Goal: Check status: Check status

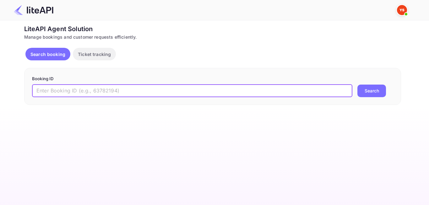
paste input "8856531"
type input "8856531"
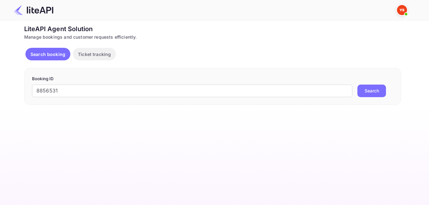
click at [361, 92] on button "Search" at bounding box center [371, 90] width 29 height 13
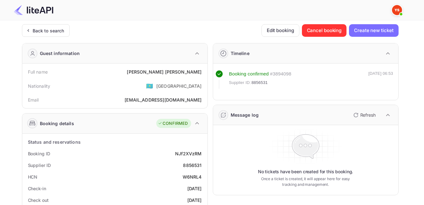
click at [58, 33] on div "Back to search" at bounding box center [49, 30] width 32 height 7
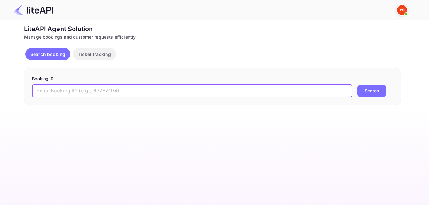
paste input "8810712"
type input "8810712"
click at [368, 94] on button "Search" at bounding box center [371, 90] width 29 height 13
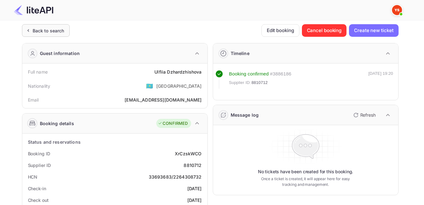
click at [53, 30] on div "Back to search" at bounding box center [49, 30] width 32 height 7
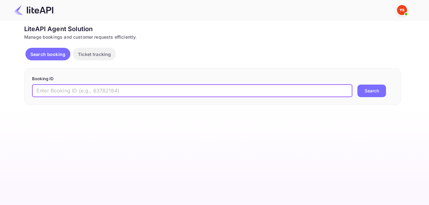
paste input "8940709"
type input "8940709"
click at [374, 94] on button "Search" at bounding box center [371, 90] width 29 height 13
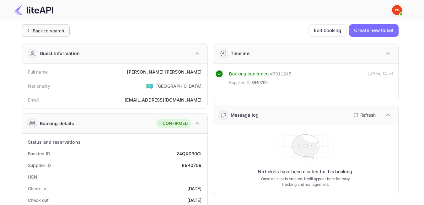
click at [49, 26] on div "Back to search" at bounding box center [46, 30] width 48 height 13
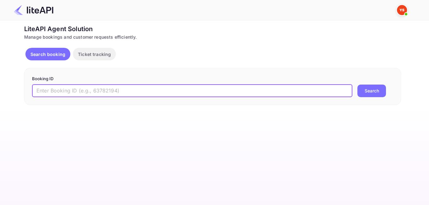
paste input "8411811"
type input "8411811"
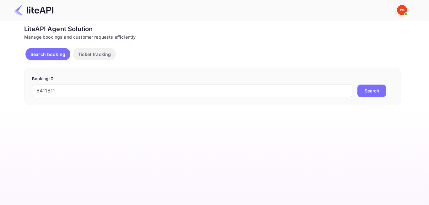
click at [385, 92] on button "Search" at bounding box center [371, 90] width 29 height 13
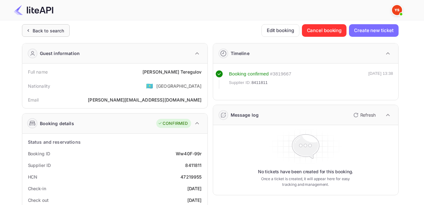
click at [39, 35] on div "Back to search" at bounding box center [46, 30] width 48 height 13
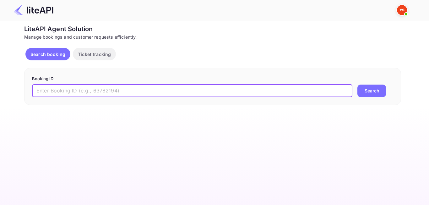
paste input "8942753"
type input "8942753"
click at [358, 92] on button "Search" at bounding box center [371, 90] width 29 height 13
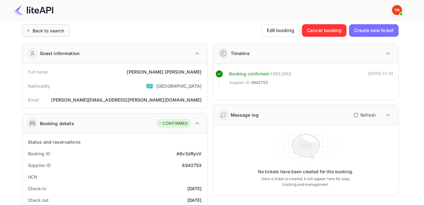
click at [53, 35] on div "Back to search" at bounding box center [46, 30] width 48 height 13
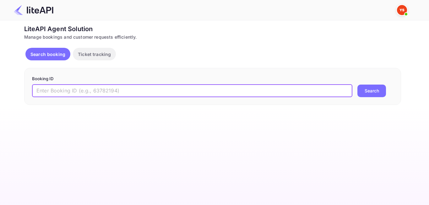
paste input "8652002"
type input "8652002"
click at [366, 93] on button "Search" at bounding box center [371, 90] width 29 height 13
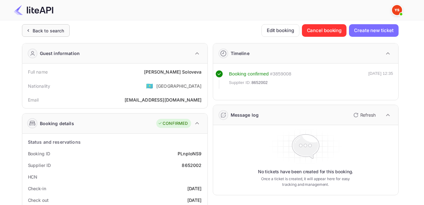
click at [62, 28] on div "Back to search" at bounding box center [49, 30] width 32 height 7
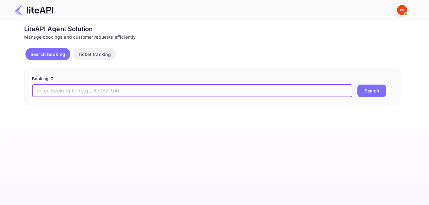
paste input "8956395"
type input "8956395"
click at [360, 89] on button "Search" at bounding box center [371, 90] width 29 height 13
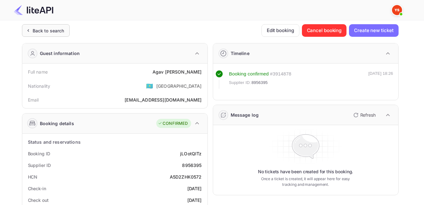
click at [51, 29] on div "Back to search" at bounding box center [49, 30] width 32 height 7
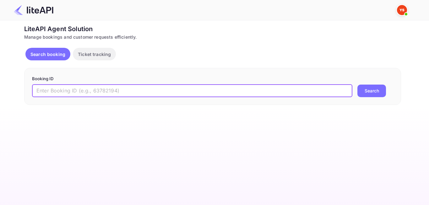
paste input "8721959"
type input "8721959"
click at [368, 94] on button "Search" at bounding box center [371, 90] width 29 height 13
